Goal: Find contact information: Find contact information

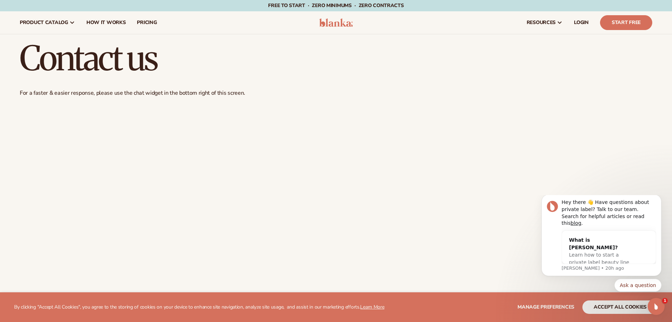
click at [332, 25] on img at bounding box center [336, 22] width 34 height 8
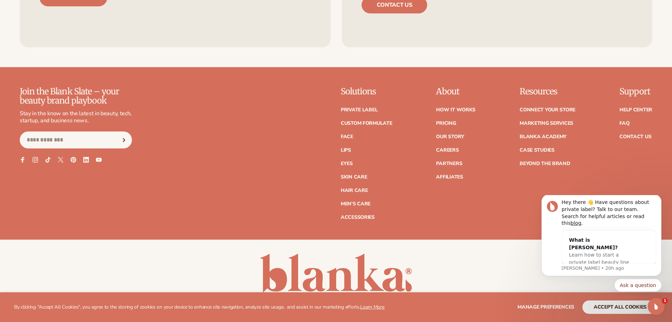
scroll to position [3227, 0]
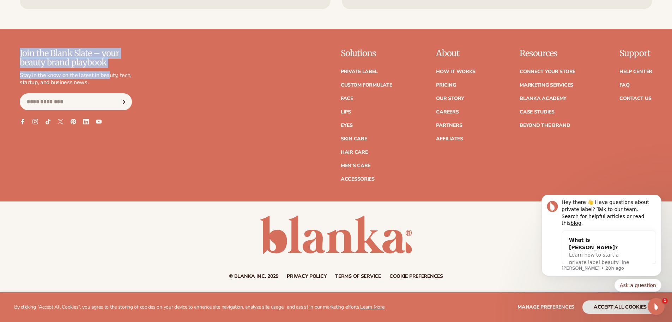
drag, startPoint x: 20, startPoint y: 58, endPoint x: 109, endPoint y: 79, distance: 92.1
click at [109, 79] on div "Join the Blank Slate – your beauty brand playbook Stay in the know on the lates…" at bounding box center [76, 79] width 112 height 61
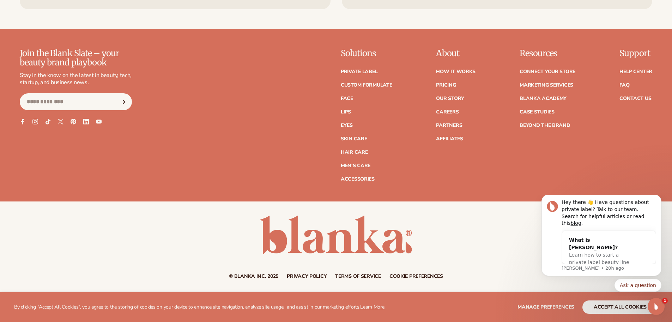
click at [175, 91] on div "Join the Blank Slate – your beauty brand playbook Stay in the know on the lates…" at bounding box center [336, 115] width 633 height 133
click at [51, 102] on input "Email" at bounding box center [76, 101] width 112 height 17
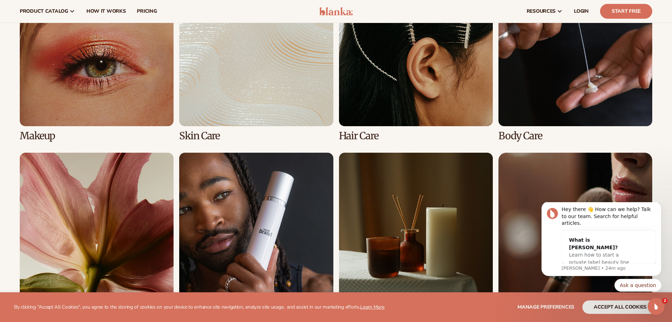
scroll to position [1463, 0]
